Goal: Task Accomplishment & Management: Use online tool/utility

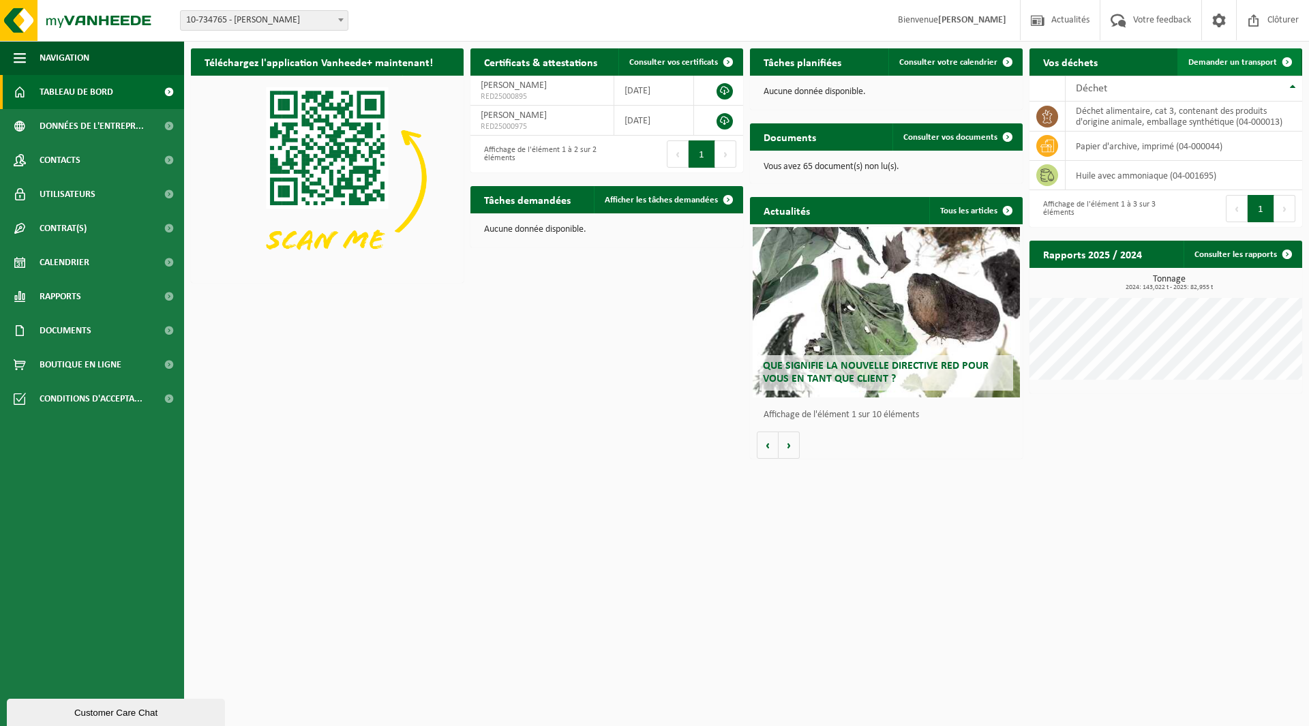
click at [1229, 66] on span "Demander un transport" at bounding box center [1232, 62] width 89 height 9
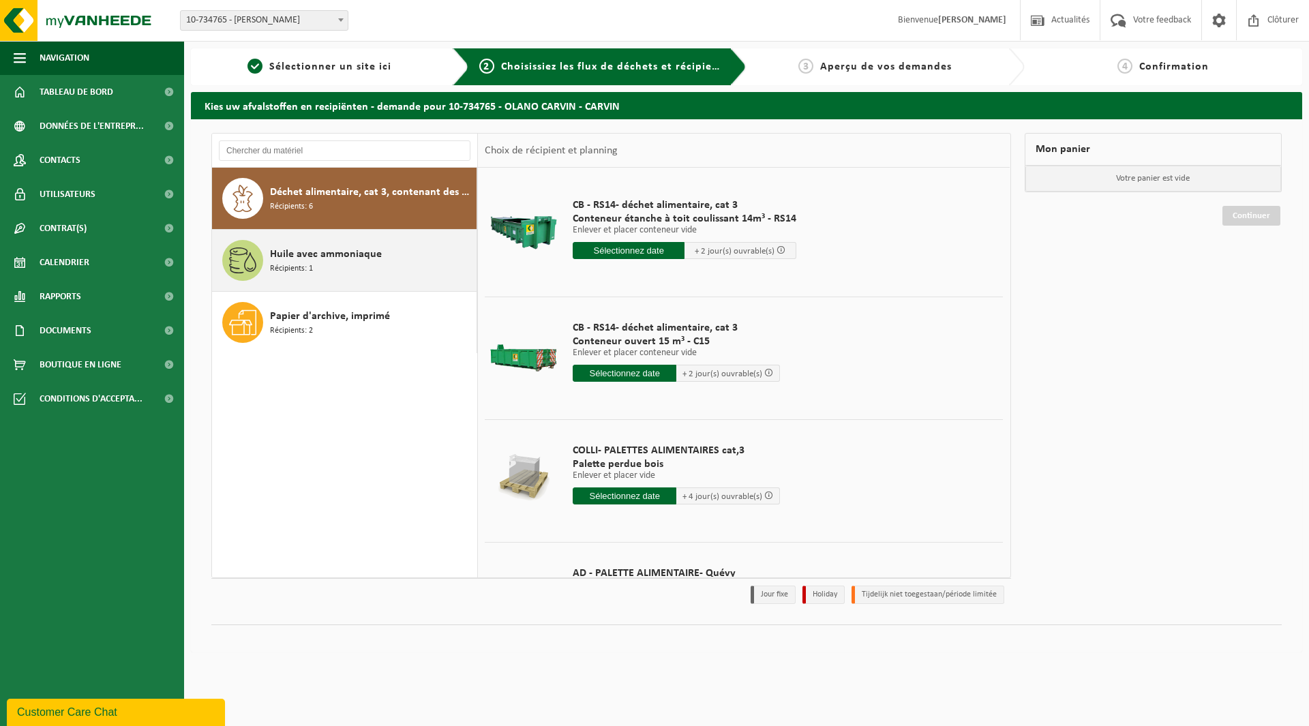
drag, startPoint x: 350, startPoint y: 274, endPoint x: 348, endPoint y: 267, distance: 7.8
click at [350, 274] on div "Huile avec ammoniaque Récipients: 1" at bounding box center [371, 260] width 203 height 41
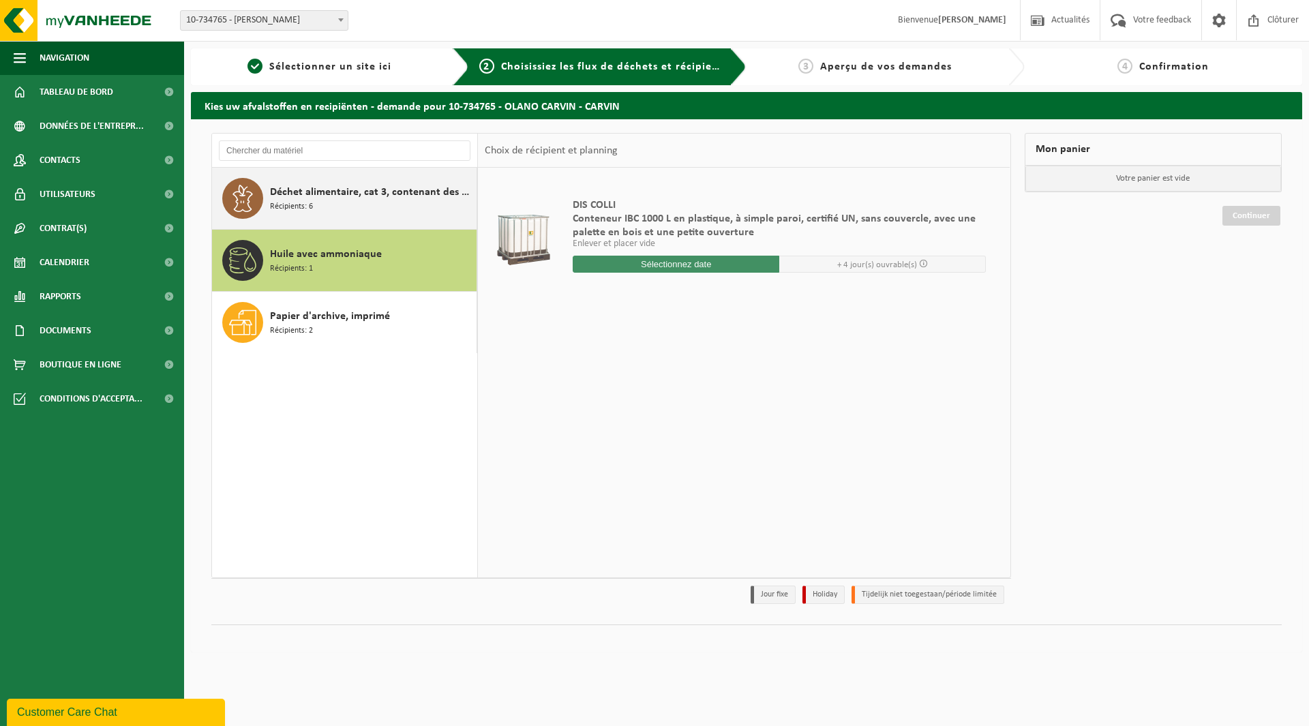
click at [335, 215] on div "Déchet alimentaire, cat 3, contenant des produits d'origine animale, emballage …" at bounding box center [371, 198] width 203 height 41
